Goal: Task Accomplishment & Management: Manage account settings

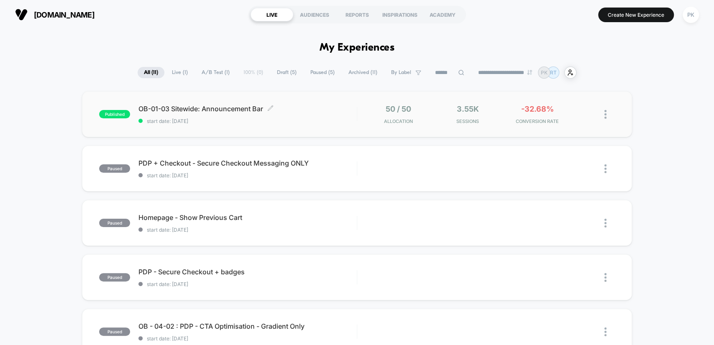
click at [312, 115] on div "OB-01-03 Sitewide: Announcement Bar Click to edit experience details Click to e…" at bounding box center [247, 115] width 218 height 20
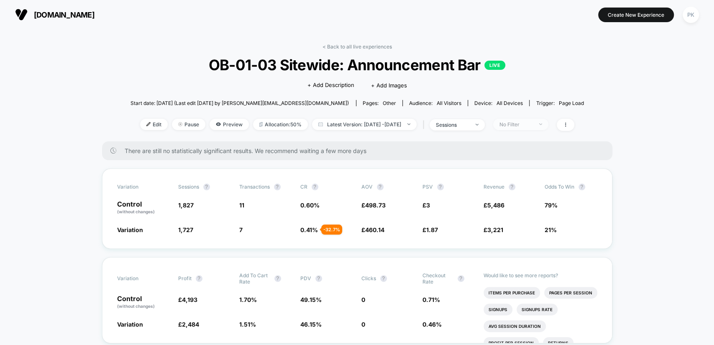
click at [533, 120] on span "No Filter" at bounding box center [520, 124] width 55 height 11
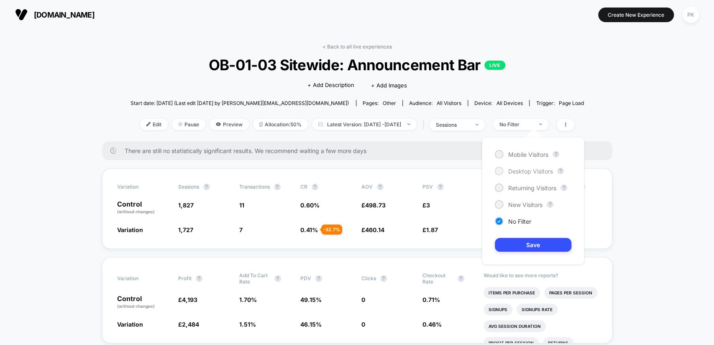
click at [523, 171] on span "Desktop Visitors" at bounding box center [530, 171] width 45 height 7
drag, startPoint x: 523, startPoint y: 153, endPoint x: 525, endPoint y: 163, distance: 10.7
click at [523, 152] on span "Mobile Visitors" at bounding box center [528, 154] width 40 height 7
click at [536, 248] on button "Save" at bounding box center [533, 245] width 77 height 14
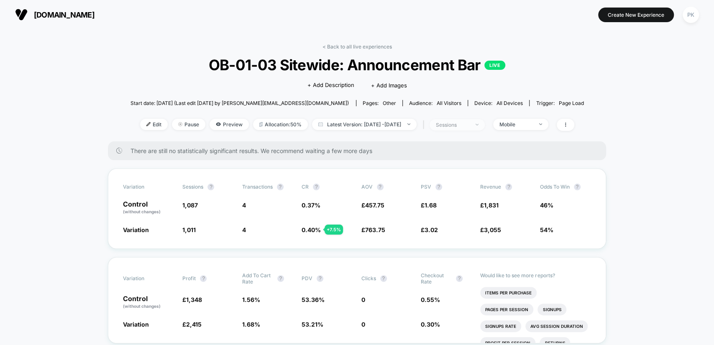
click at [485, 126] on span "sessions" at bounding box center [456, 124] width 55 height 11
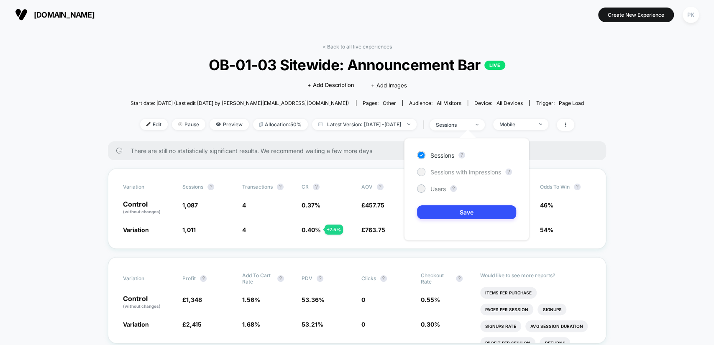
click at [439, 171] on span "Sessions with impressions" at bounding box center [465, 171] width 71 height 7
click at [453, 213] on button "Save" at bounding box center [466, 212] width 99 height 14
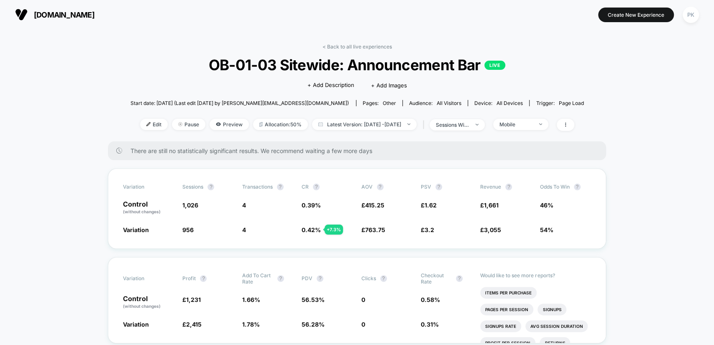
click at [506, 123] on div "Mobile" at bounding box center [518, 124] width 59 height 11
click at [511, 123] on span "Mobile" at bounding box center [520, 124] width 55 height 11
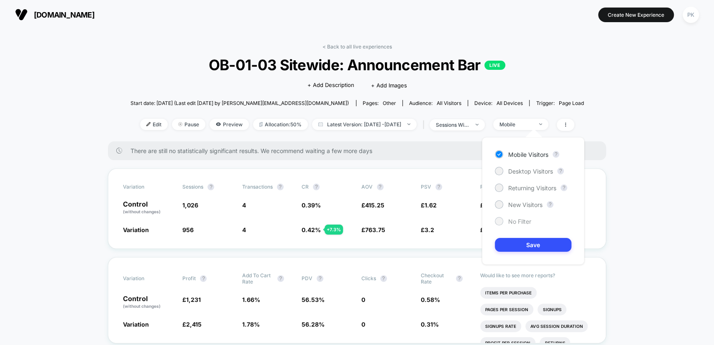
click at [516, 220] on span "No Filter" at bounding box center [519, 221] width 23 height 7
click at [530, 241] on button "Save" at bounding box center [533, 245] width 77 height 14
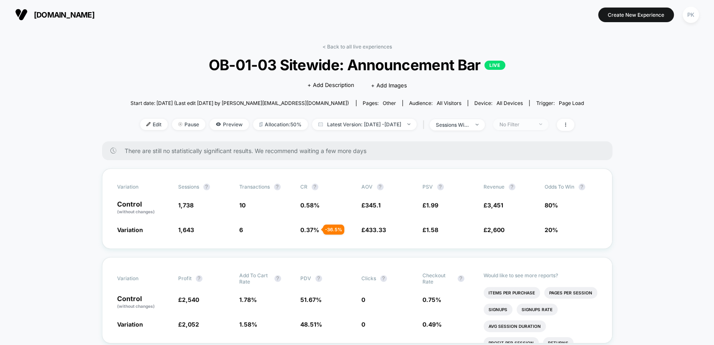
click at [520, 127] on span "No Filter" at bounding box center [520, 124] width 55 height 11
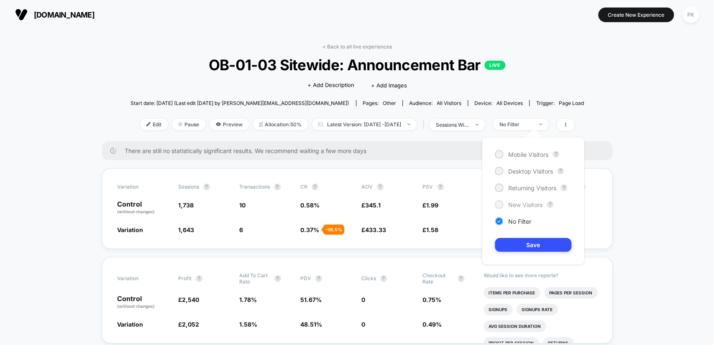
click at [523, 207] on span "New Visitors" at bounding box center [525, 204] width 34 height 7
click at [535, 242] on button "Save" at bounding box center [533, 245] width 77 height 14
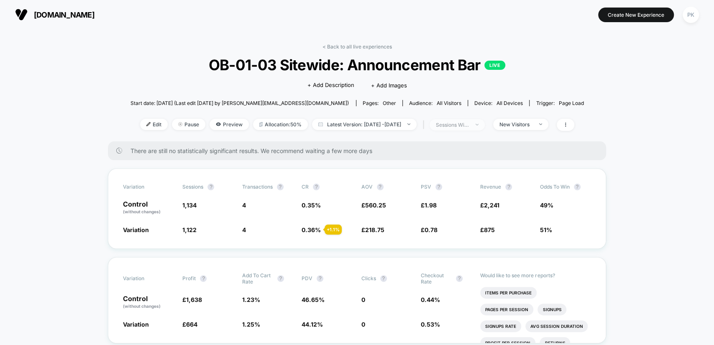
click at [469, 126] on div "sessions with impression" at bounding box center [452, 125] width 33 height 6
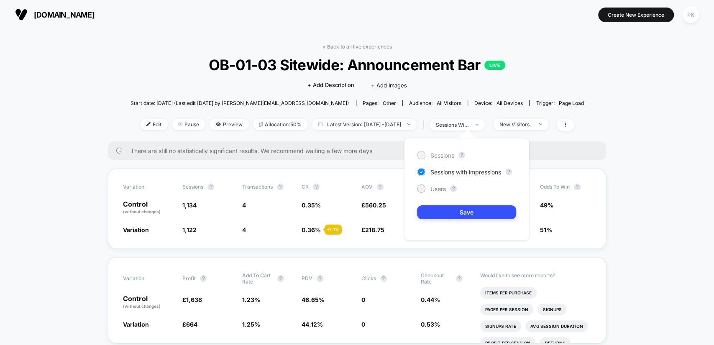
click at [438, 153] on span "Sessions" at bounding box center [442, 155] width 24 height 7
click at [462, 213] on button "Save" at bounding box center [466, 212] width 99 height 14
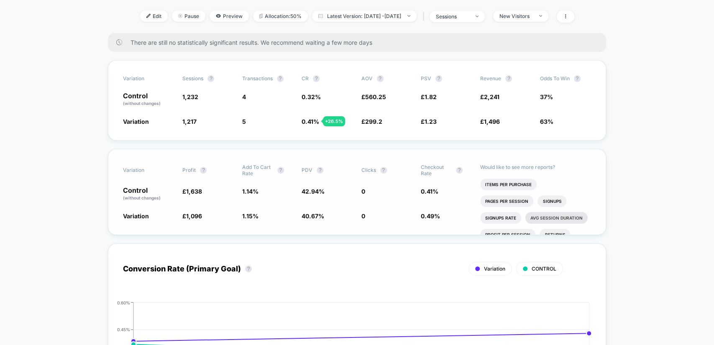
click at [573, 213] on li "Avg Session Duration" at bounding box center [556, 218] width 62 height 12
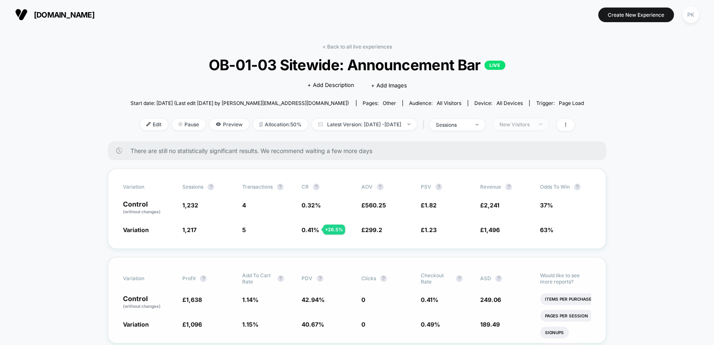
click at [533, 124] on div "New Visitors" at bounding box center [515, 124] width 33 height 6
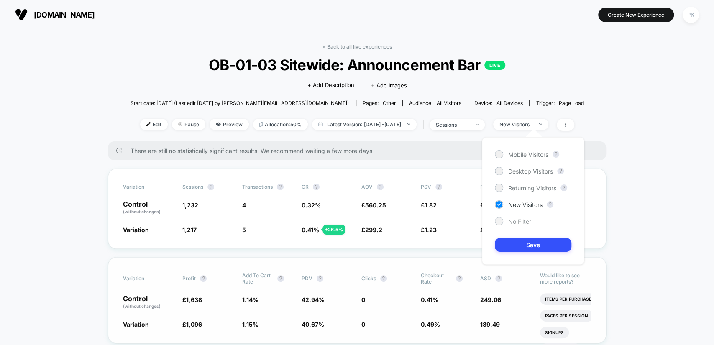
click at [522, 218] on span "No Filter" at bounding box center [519, 221] width 23 height 7
click at [533, 238] on button "Save" at bounding box center [533, 245] width 77 height 14
